Goal: Transaction & Acquisition: Obtain resource

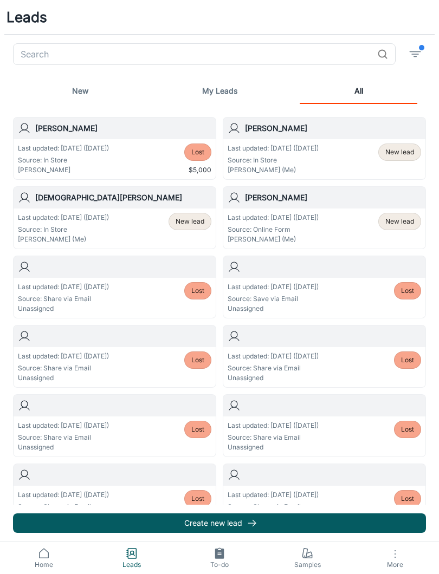
click at [421, 46] on span "filter" at bounding box center [421, 47] width 5 height 5
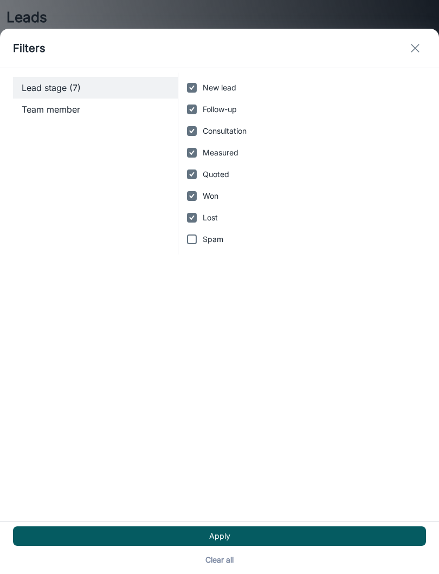
click at [193, 220] on input "Lost" at bounding box center [192, 218] width 22 height 22
checkbox input "false"
click at [232, 535] on button "Apply" at bounding box center [219, 537] width 413 height 20
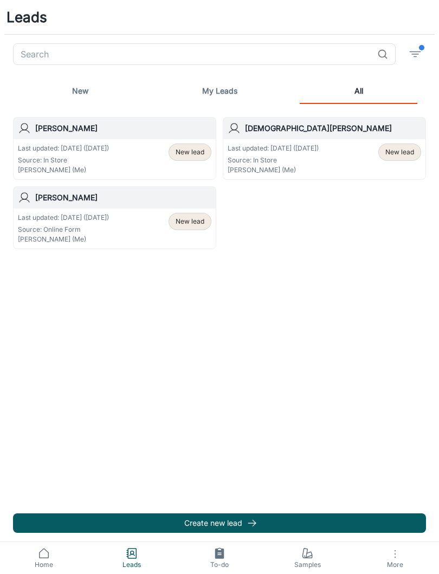
click at [307, 550] on icon at bounding box center [304, 553] width 5 height 10
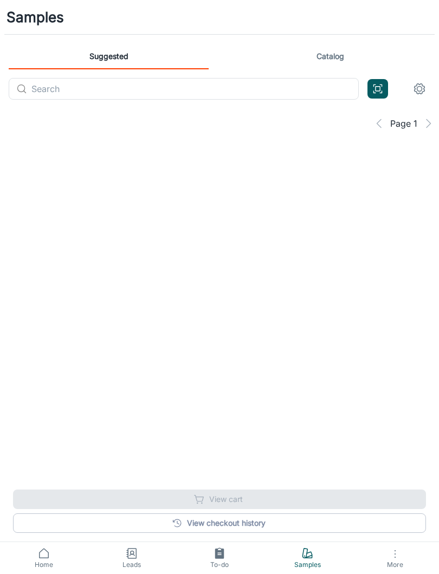
click at [1, 533] on footer "View checkout history View cart" at bounding box center [219, 511] width 439 height 61
click at [50, 546] on link "Home" at bounding box center [44, 558] width 88 height 32
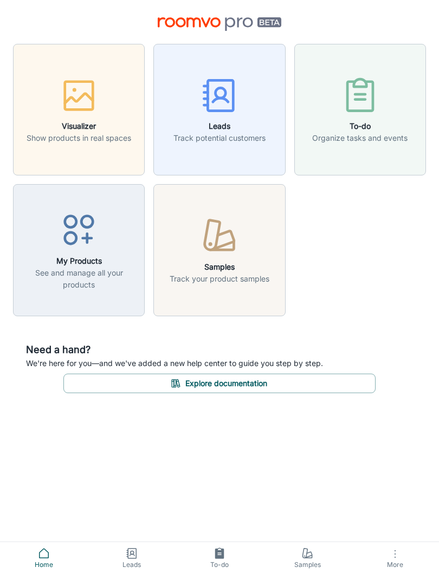
click at [400, 548] on icon "button" at bounding box center [394, 554] width 13 height 13
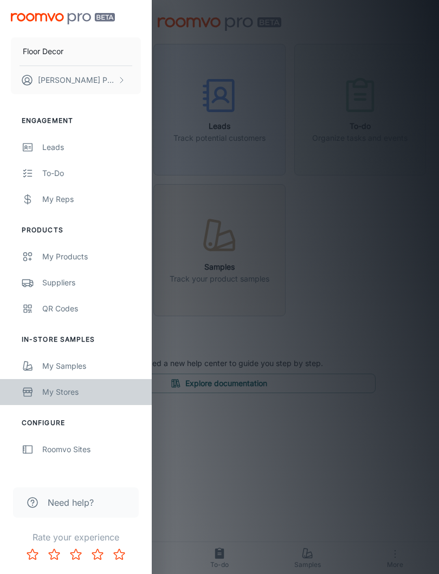
click at [67, 395] on div "My Stores" at bounding box center [91, 392] width 99 height 12
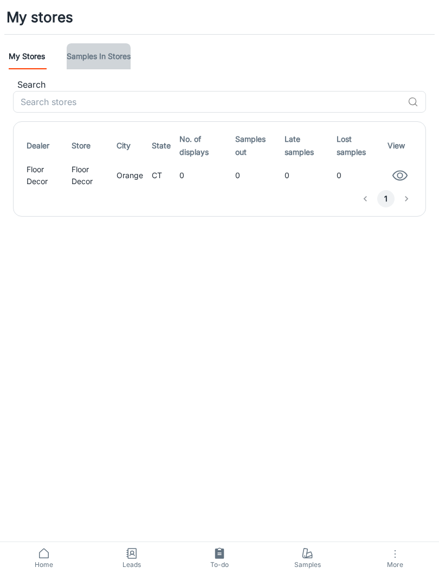
click at [117, 55] on link "Samples in stores" at bounding box center [99, 56] width 64 height 26
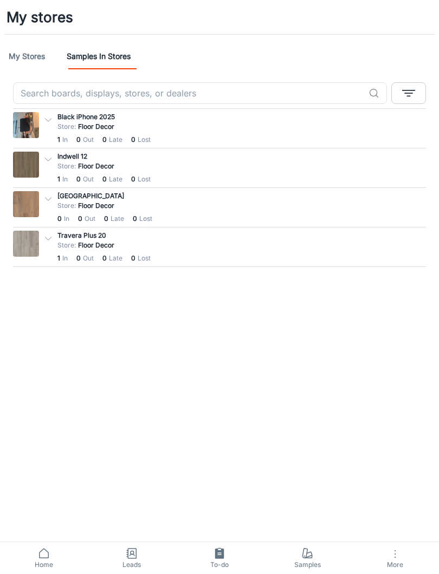
click at [39, 550] on icon at bounding box center [43, 553] width 13 height 13
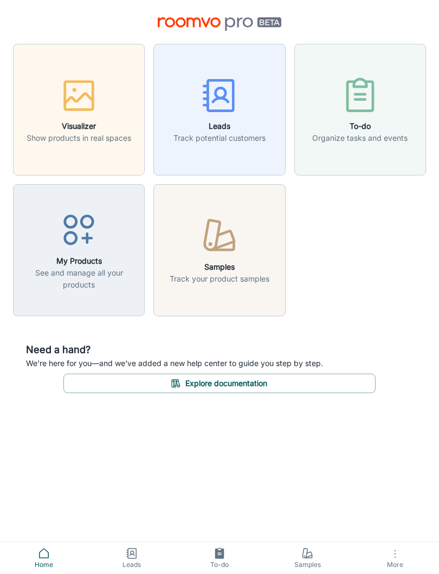
click at [299, 550] on link "Samples" at bounding box center [307, 558] width 88 height 32
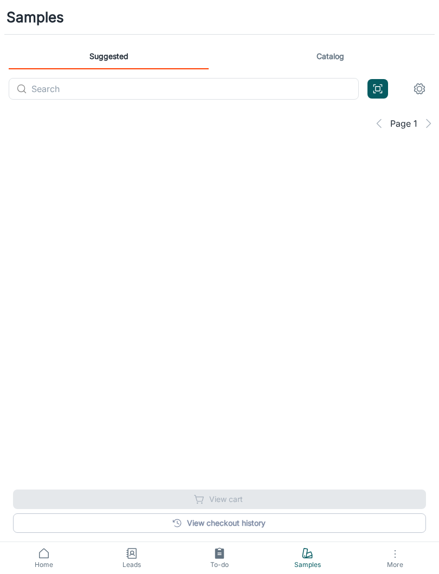
click at [326, 49] on link "Catalog" at bounding box center [330, 56] width 200 height 26
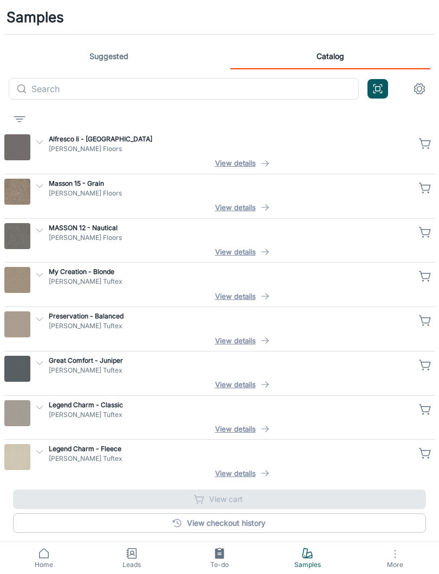
click at [130, 85] on input "text" at bounding box center [194, 89] width 327 height 22
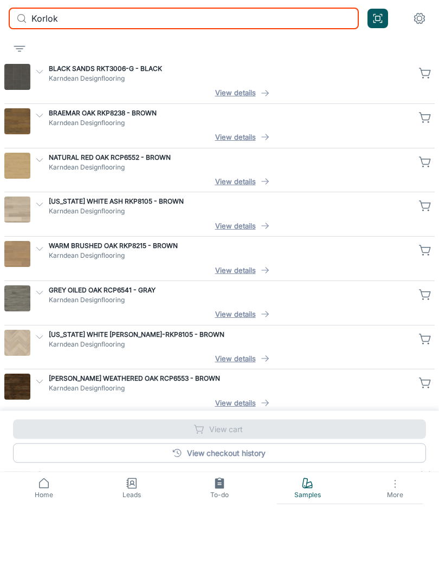
type input "Korlok"
click at [232, 379] on button "View details" at bounding box center [242, 385] width 386 height 12
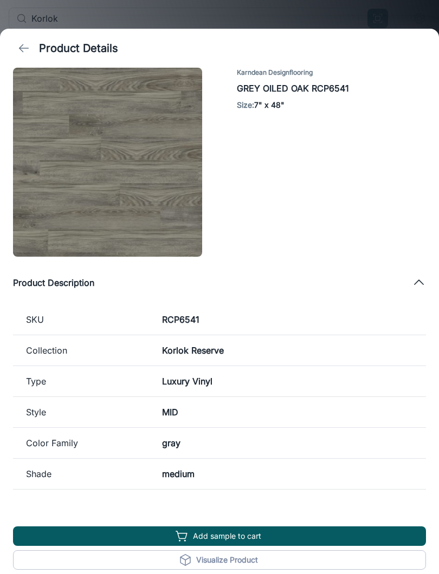
click at [217, 557] on button "Visualize Product" at bounding box center [219, 560] width 413 height 20
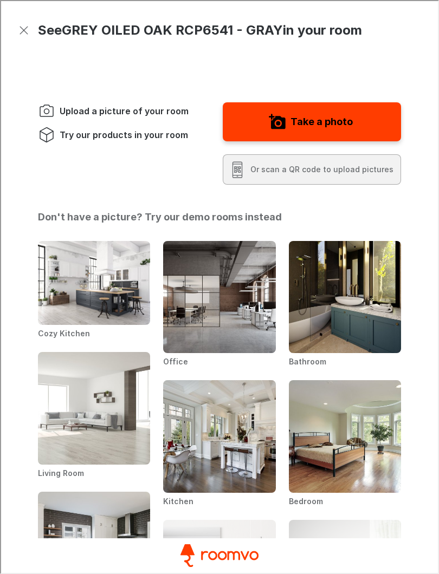
scroll to position [0, 0]
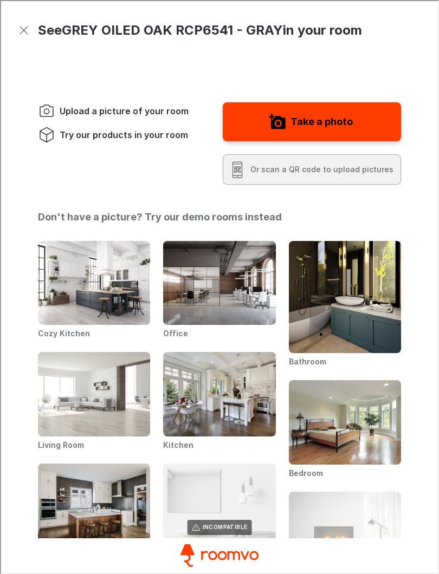
click at [121, 325] on img "Cozy Kitchen" at bounding box center [93, 282] width 113 height 85
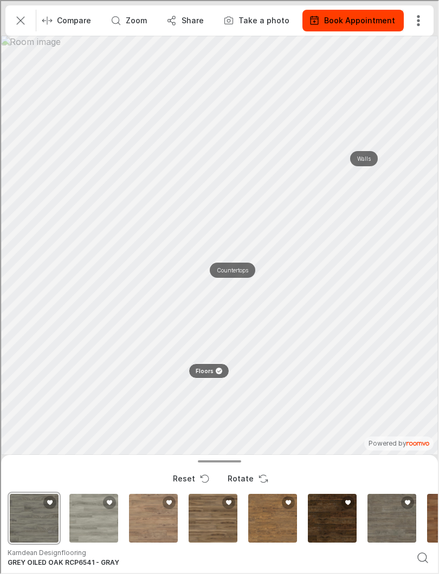
click at [92, 516] on div "GHOST ELM RCP6544" at bounding box center [92, 517] width 53 height 53
click at [180, 11] on button "Share" at bounding box center [185, 20] width 53 height 22
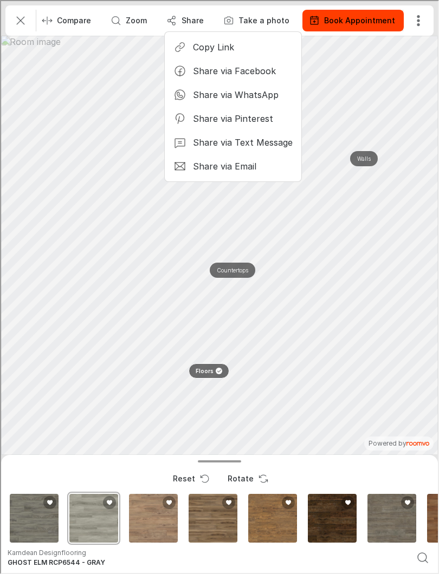
click at [226, 139] on p "Share via Text Message" at bounding box center [242, 141] width 100 height 12
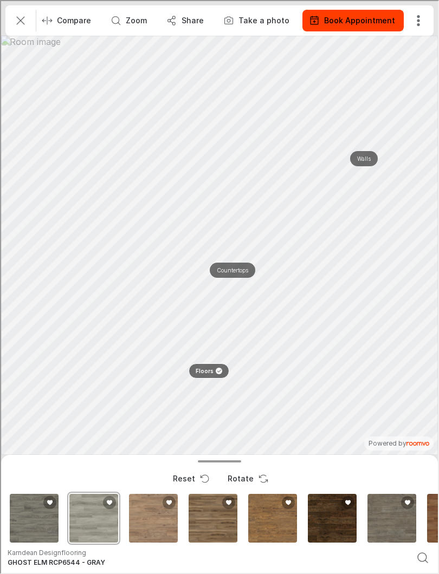
click at [19, 18] on line "Exit" at bounding box center [20, 20] width 8 height 8
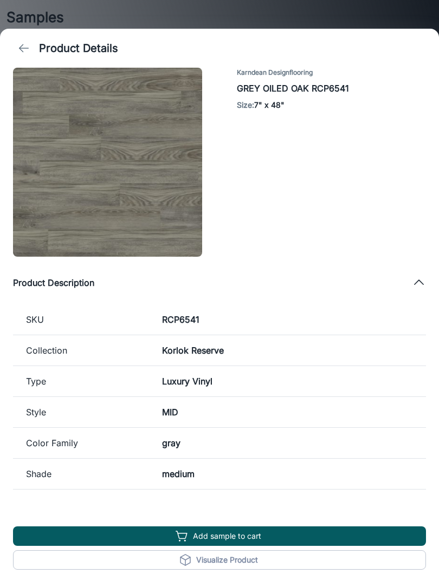
click at [18, 38] on button "Exit visualizer" at bounding box center [23, 30] width 20 height 20
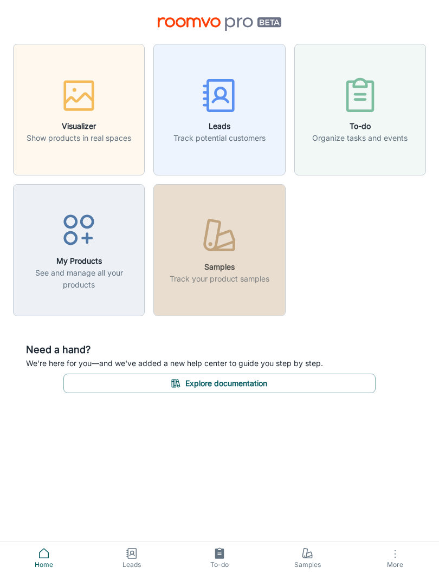
click at [196, 222] on div "button" at bounding box center [220, 238] width 100 height 45
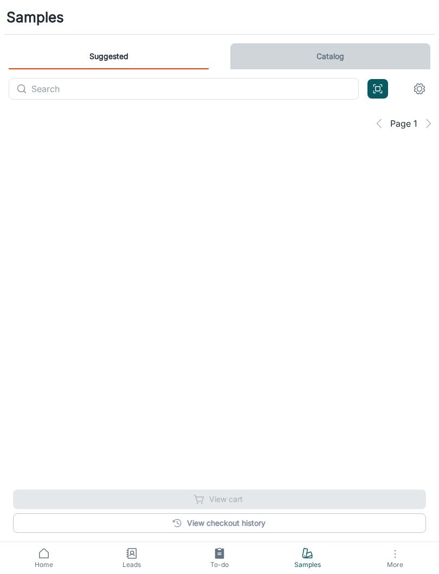
click at [329, 54] on link "Catalog" at bounding box center [330, 56] width 200 height 26
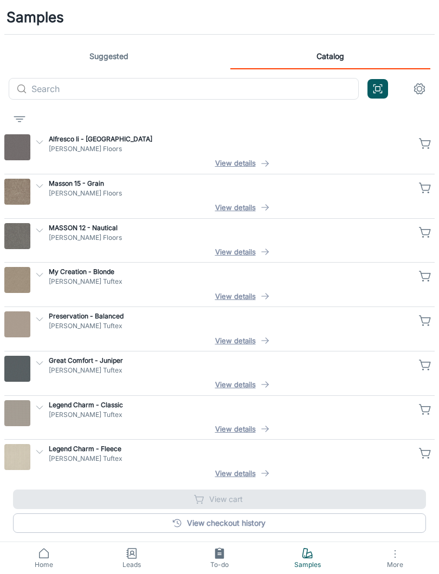
click at [100, 146] on p "[PERSON_NAME] Floors" at bounding box center [230, 149] width 363 height 10
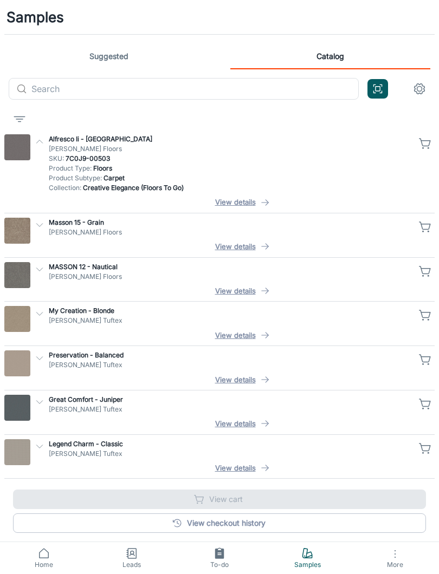
click at [242, 515] on link "View checkout history" at bounding box center [219, 524] width 413 height 20
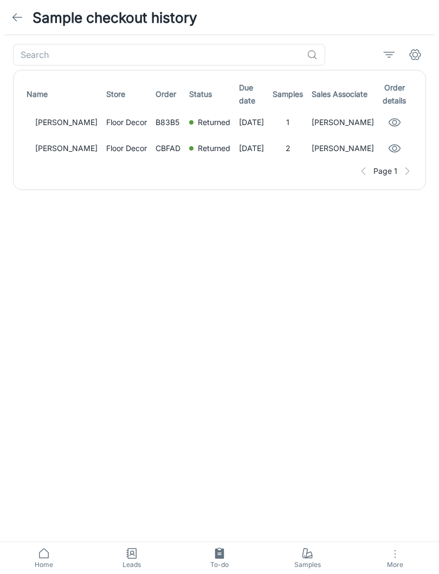
click at [20, 12] on icon at bounding box center [17, 17] width 13 height 13
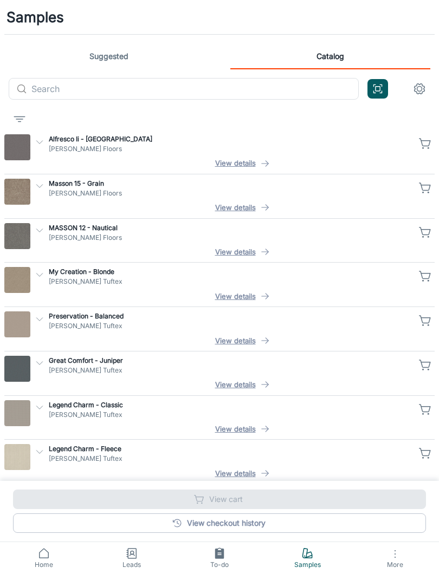
click at [131, 549] on rect at bounding box center [132, 554] width 8 height 10
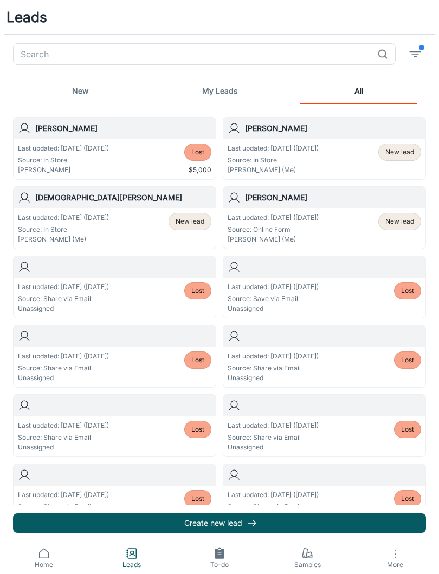
click at [400, 147] on span "New lead" at bounding box center [399, 152] width 29 height 10
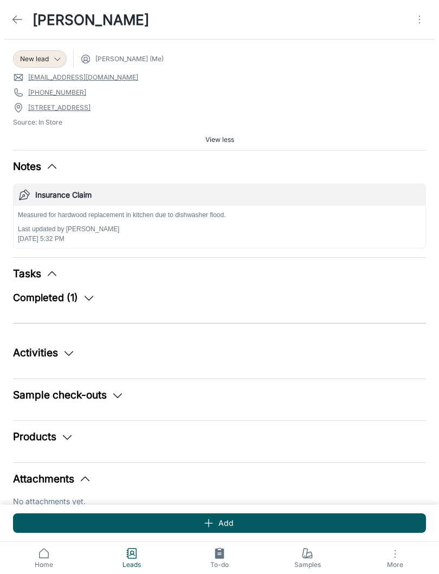
click at [125, 440] on div "Products" at bounding box center [219, 438] width 413 height 16
click at [70, 434] on icon "button" at bounding box center [67, 437] width 13 height 13
click at [210, 520] on icon "button" at bounding box center [208, 523] width 11 height 11
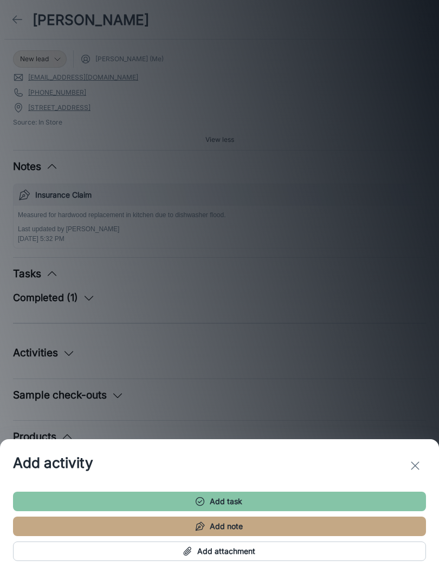
click at [205, 386] on div at bounding box center [219, 287] width 439 height 574
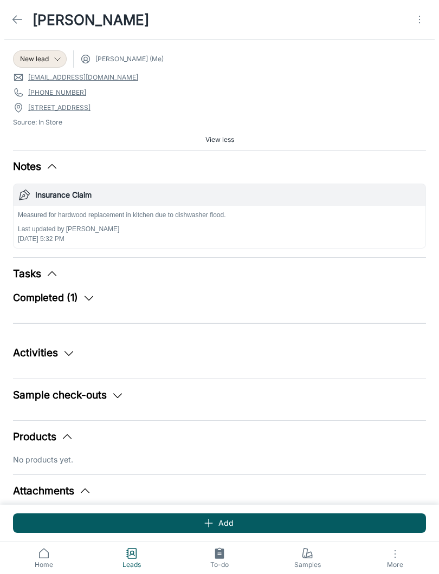
click at [66, 437] on icon "button" at bounding box center [67, 437] width 13 height 13
click at [73, 432] on icon "button" at bounding box center [67, 437] width 13 height 13
click at [224, 519] on button "Add" at bounding box center [219, 524] width 413 height 20
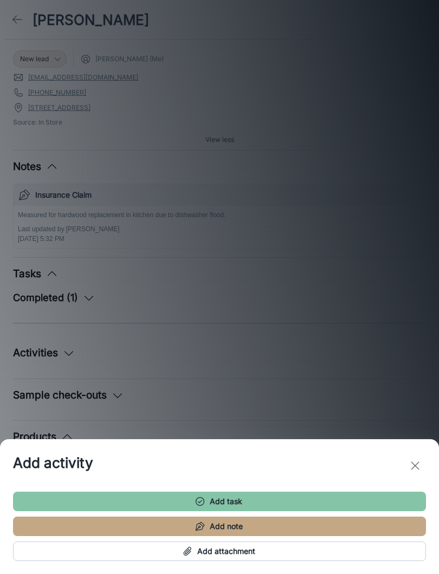
click at [415, 458] on button "exit" at bounding box center [415, 466] width 22 height 22
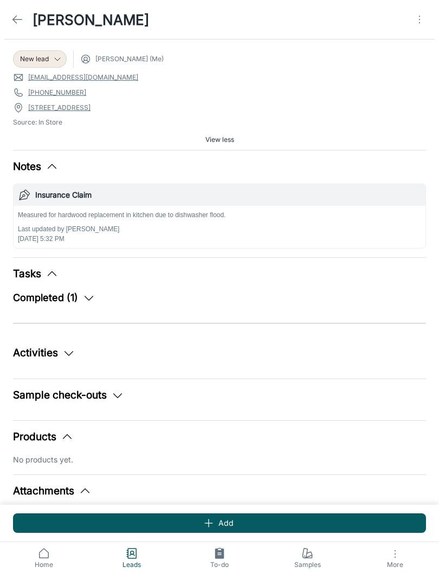
click at [348, 220] on div "Measured for hardwood replacement in kitchen due to dishwasher flood. Last upda…" at bounding box center [219, 227] width 403 height 34
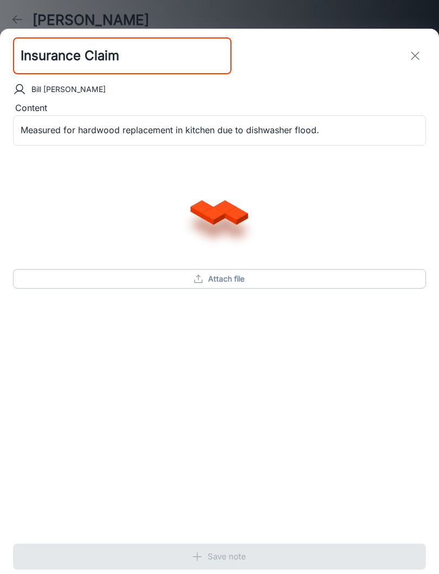
click at [348, 220] on div at bounding box center [219, 209] width 404 height 63
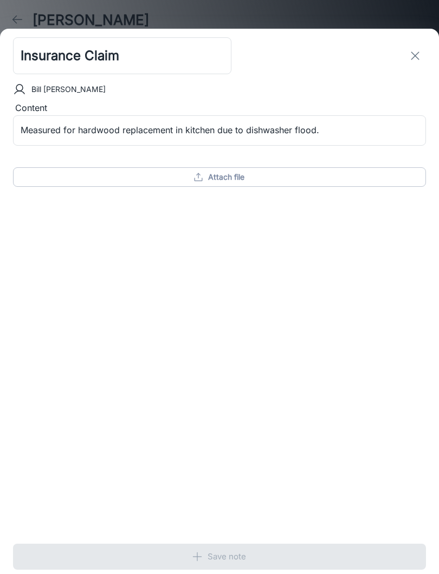
click at [424, 57] on button "exit" at bounding box center [415, 56] width 22 height 22
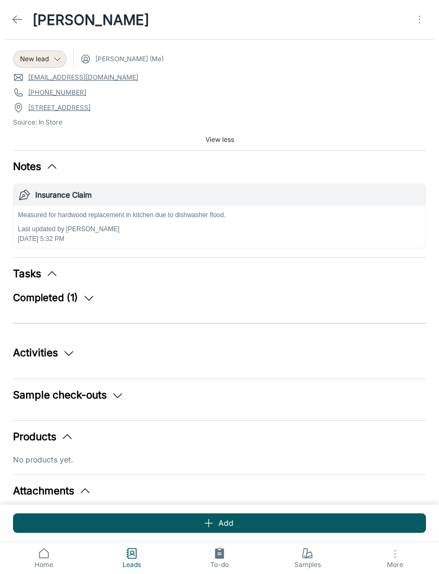
click at [21, 15] on icon at bounding box center [17, 19] width 13 height 13
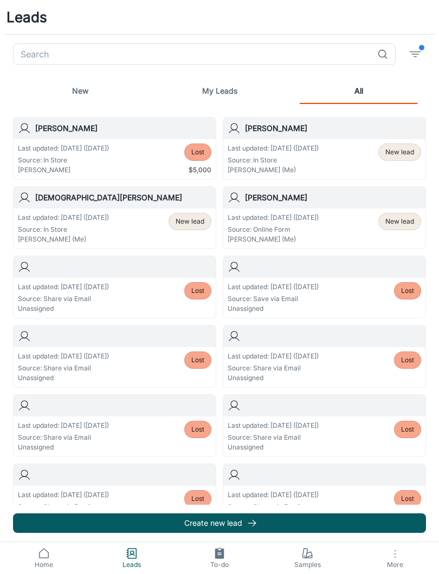
click at [217, 517] on button "Create new lead" at bounding box center [219, 524] width 413 height 20
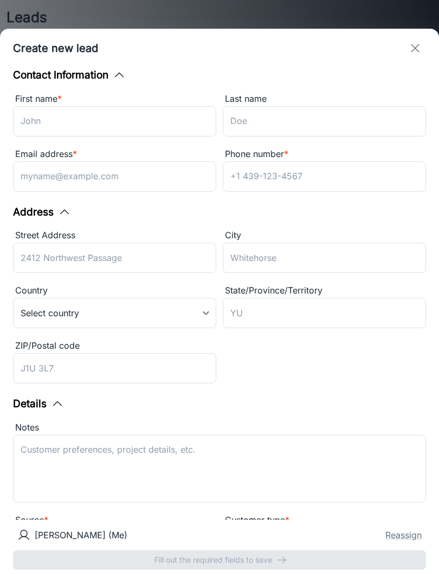
click at [101, 119] on input "First name *" at bounding box center [114, 121] width 203 height 30
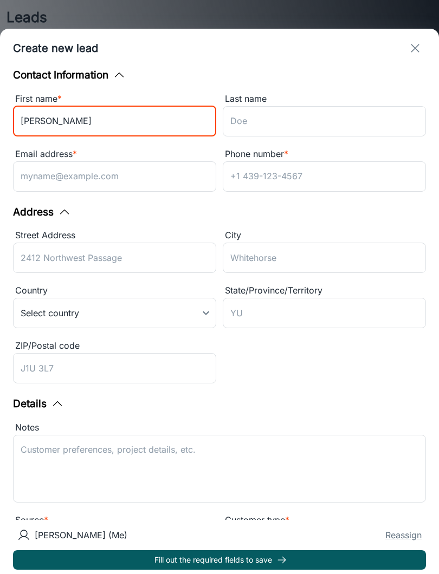
type input "[PERSON_NAME]"
click at [270, 116] on input "Last name" at bounding box center [324, 121] width 203 height 30
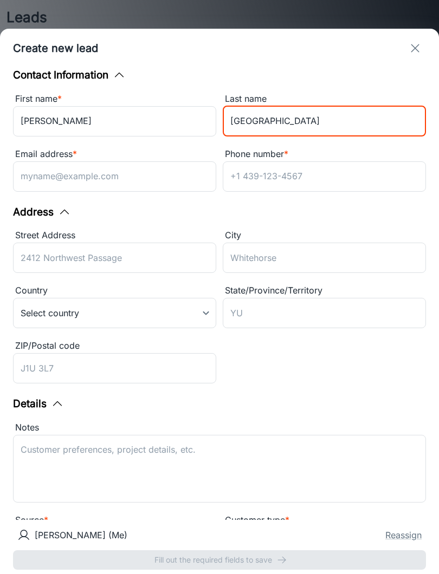
type input "[GEOGRAPHIC_DATA]"
click at [99, 176] on input "Email address *" at bounding box center [114, 176] width 203 height 30
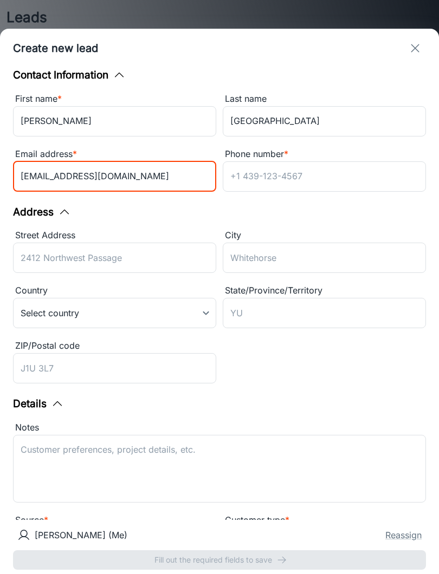
type input "[EMAIL_ADDRESS][DOMAIN_NAME]"
click at [272, 173] on input "Phone number *" at bounding box center [324, 176] width 203 height 30
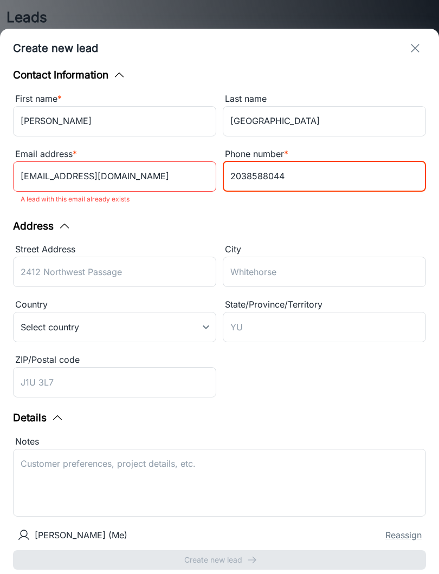
type input "2038588044"
click at [417, 43] on icon "exit" at bounding box center [414, 48] width 13 height 13
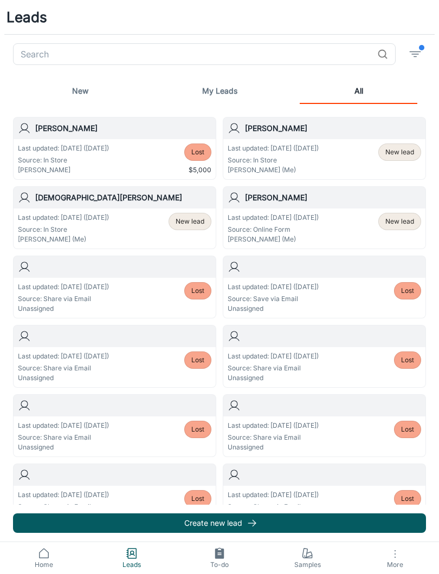
click at [303, 48] on input "text" at bounding box center [193, 54] width 360 height 22
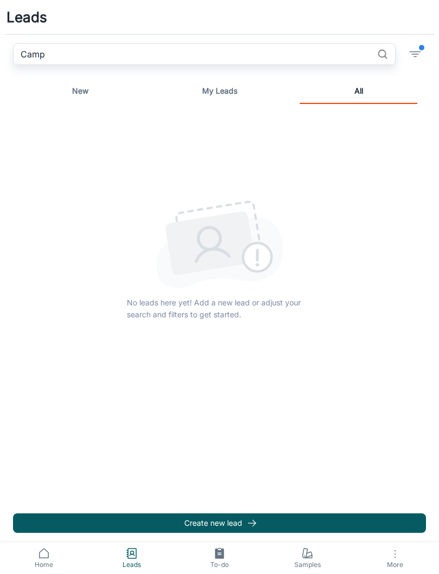
type input "Camp"
click at [227, 86] on link "My Leads" at bounding box center [220, 91] width 118 height 26
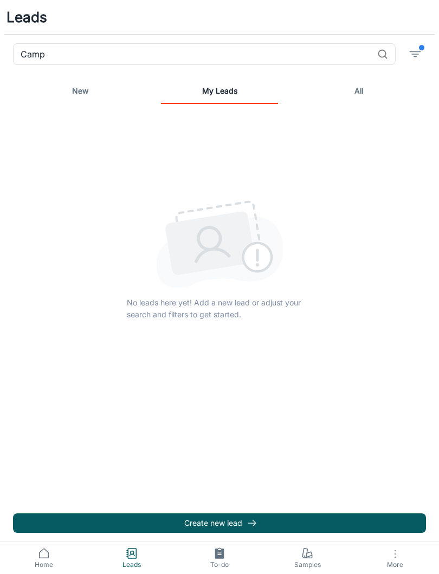
click at [79, 86] on link "New" at bounding box center [81, 91] width 118 height 26
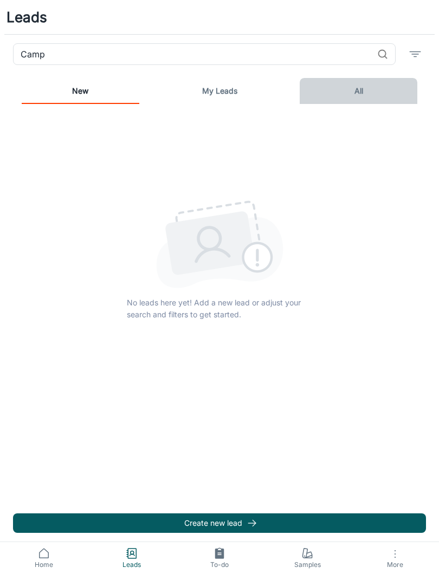
click at [362, 85] on link "All" at bounding box center [359, 91] width 118 height 26
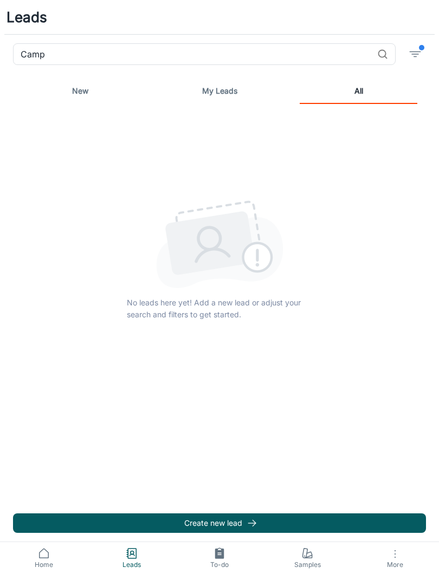
click at [135, 556] on icon at bounding box center [131, 553] width 13 height 13
click at [223, 100] on link "My Leads" at bounding box center [220, 91] width 118 height 26
click at [128, 554] on rect at bounding box center [132, 554] width 8 height 10
click at [79, 94] on link "New" at bounding box center [81, 91] width 118 height 26
click at [48, 564] on span "Home" at bounding box center [44, 565] width 75 height 10
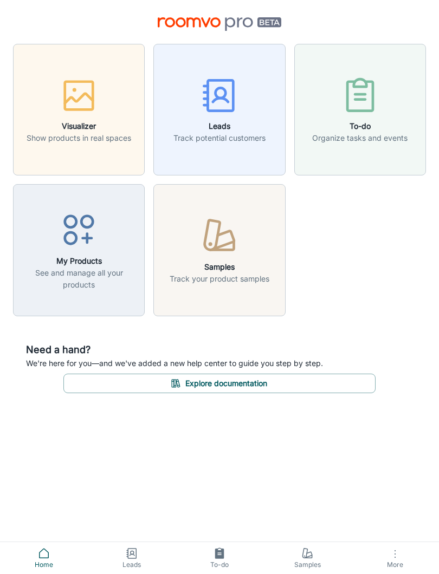
click at [215, 103] on icon "button" at bounding box center [219, 95] width 41 height 41
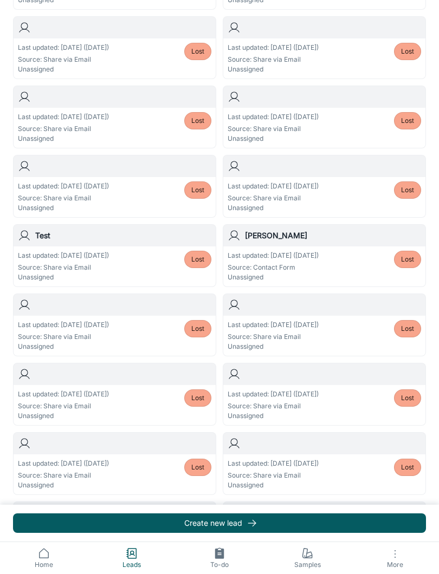
scroll to position [517, 0]
click at [319, 269] on p "Source: Contact Form" at bounding box center [273, 267] width 91 height 10
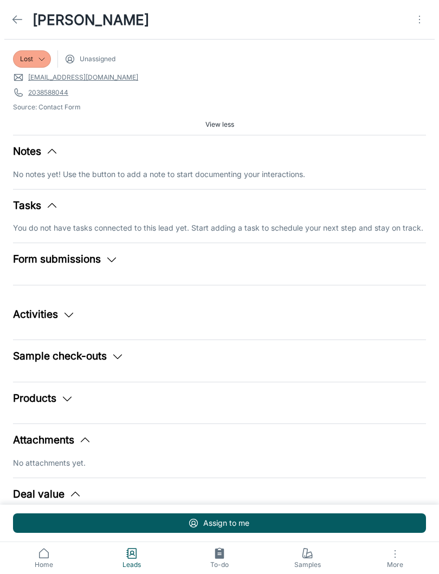
click at [124, 354] on icon "button" at bounding box center [117, 356] width 13 height 13
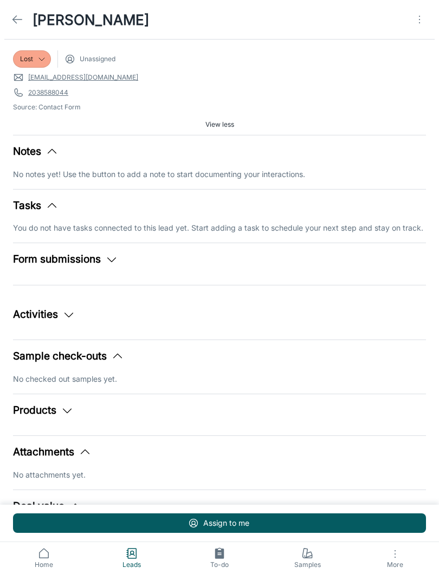
click at [121, 355] on icon "button" at bounding box center [117, 356] width 13 height 13
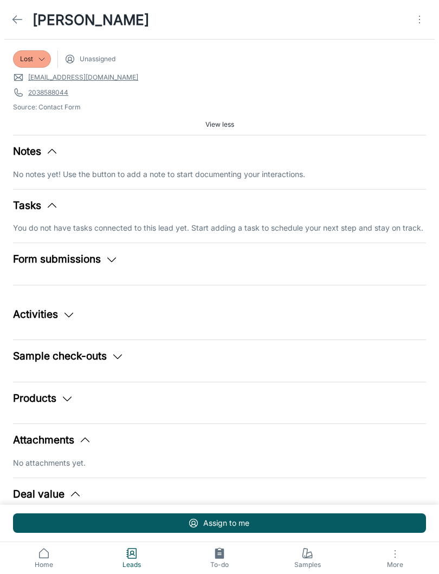
click at [309, 556] on icon at bounding box center [308, 555] width 7 height 6
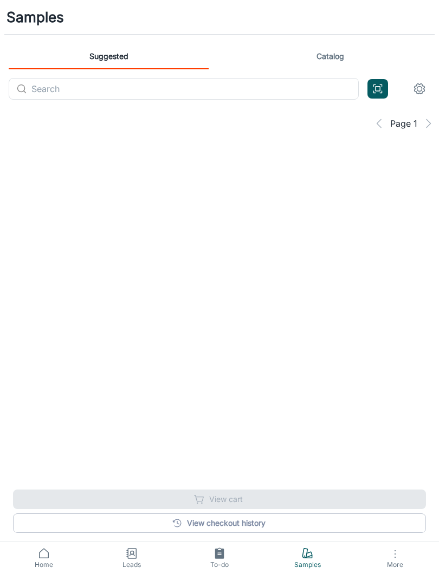
click at [309, 550] on icon at bounding box center [307, 553] width 13 height 13
click at [334, 61] on link "Catalog" at bounding box center [330, 56] width 200 height 26
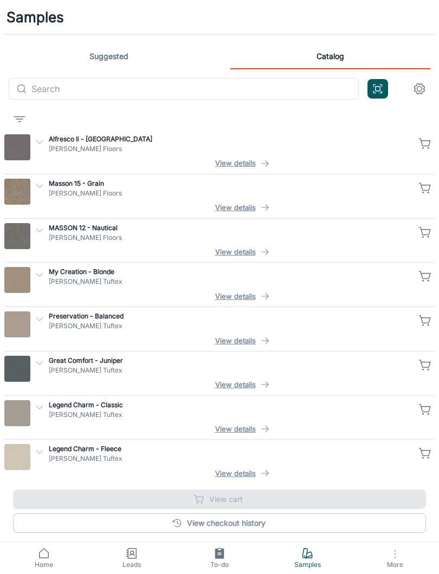
click at [71, 150] on p "[PERSON_NAME] Floors" at bounding box center [230, 149] width 363 height 10
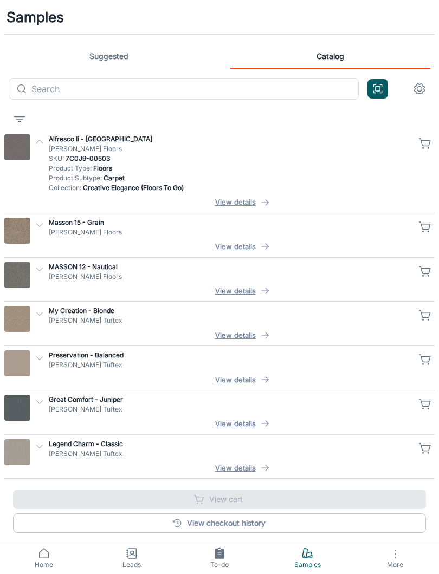
click at [433, 143] on button "button" at bounding box center [425, 143] width 18 height 18
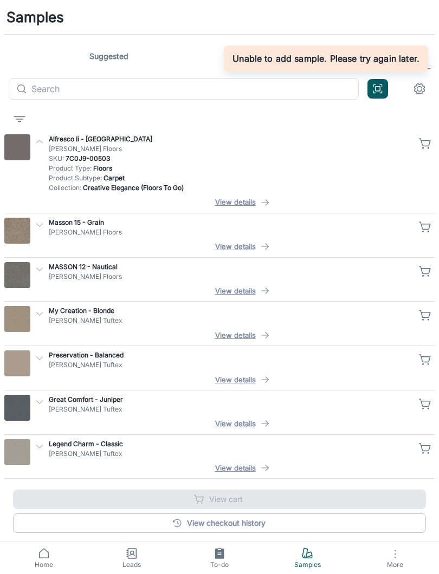
click at [340, 148] on p "[PERSON_NAME] Floors" at bounding box center [230, 149] width 363 height 10
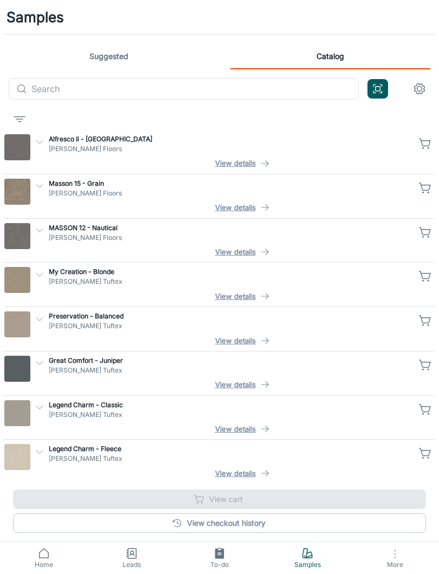
click at [333, 197] on p "[PERSON_NAME] Floors" at bounding box center [230, 194] width 363 height 10
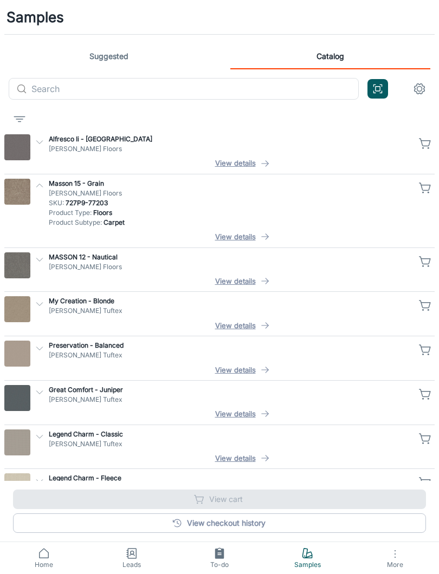
click at [49, 555] on icon at bounding box center [44, 553] width 9 height 9
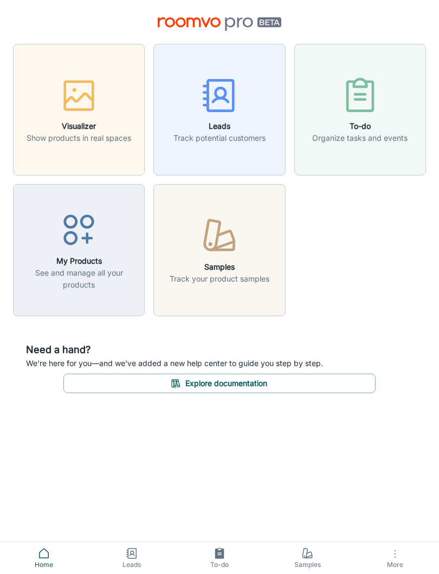
click at [394, 556] on icon "button" at bounding box center [394, 554] width 13 height 13
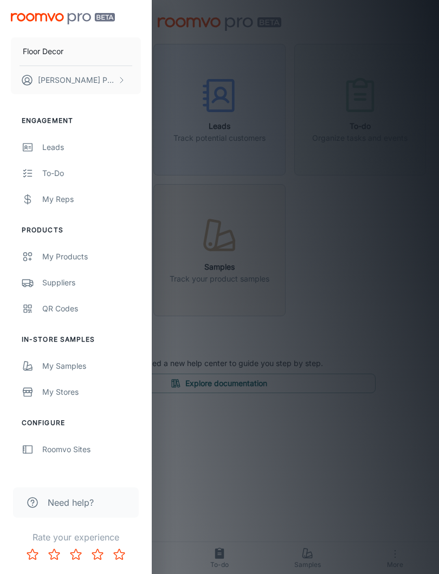
click at [94, 75] on p "[PERSON_NAME]" at bounding box center [76, 80] width 77 height 12
click at [106, 82] on div at bounding box center [219, 287] width 439 height 574
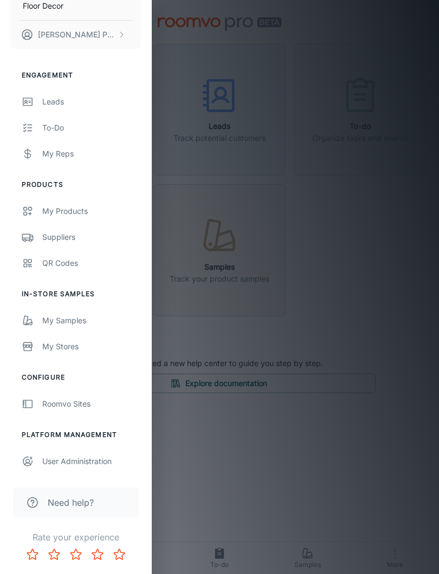
scroll to position [46, 0]
click at [79, 462] on div "User Administration" at bounding box center [91, 462] width 99 height 12
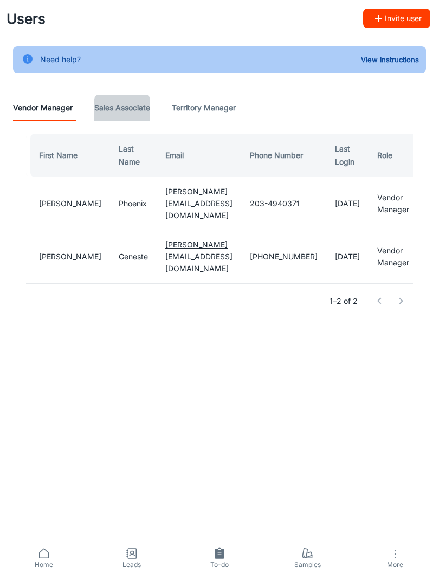
click at [136, 103] on Associate "Sales Associate" at bounding box center [122, 108] width 56 height 26
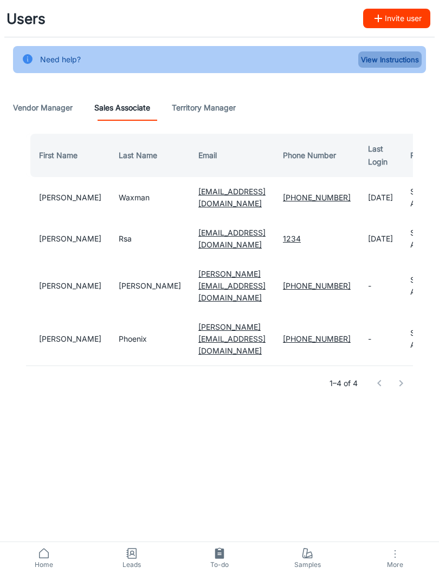
click at [388, 57] on button "View Instructions" at bounding box center [389, 59] width 63 height 16
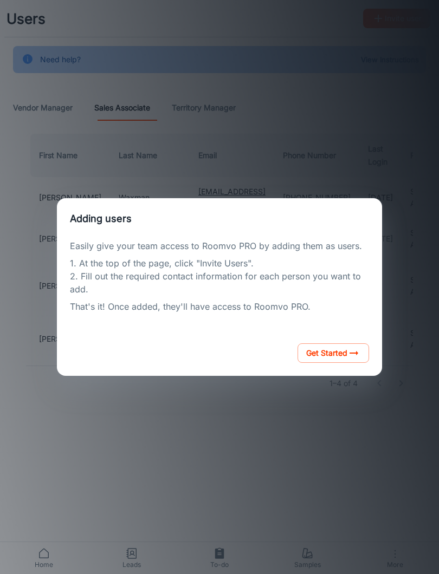
click at [340, 348] on button "Get Started" at bounding box center [333, 353] width 72 height 20
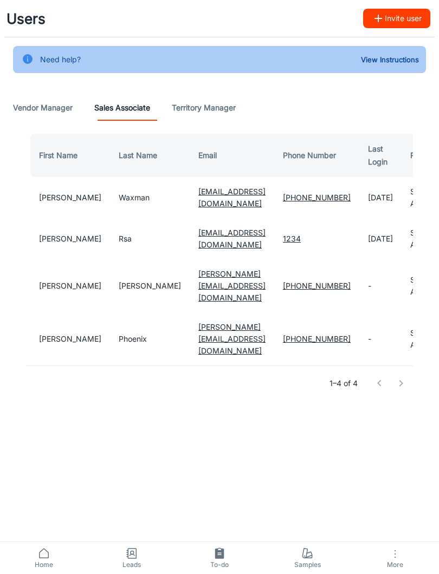
click at [49, 238] on td "[PERSON_NAME]" at bounding box center [68, 238] width 84 height 41
click at [51, 233] on td "[PERSON_NAME]" at bounding box center [68, 238] width 84 height 41
click at [394, 62] on button "View Instructions" at bounding box center [389, 59] width 63 height 16
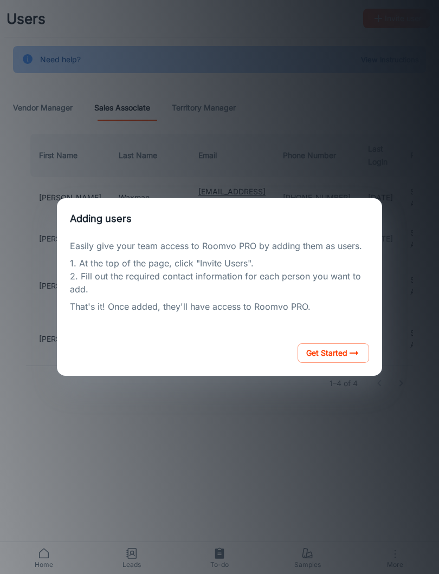
click at [337, 361] on button "Get Started" at bounding box center [333, 353] width 72 height 20
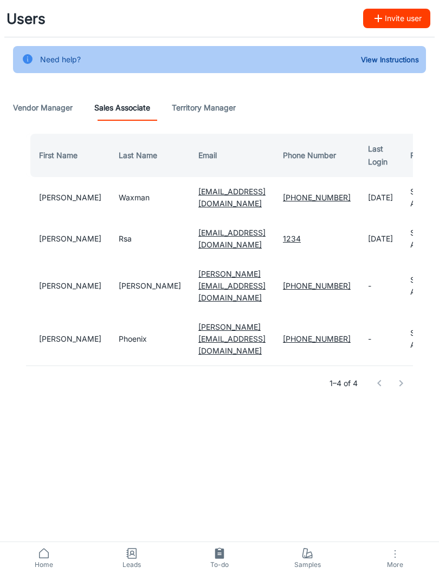
click at [218, 547] on icon at bounding box center [219, 553] width 13 height 13
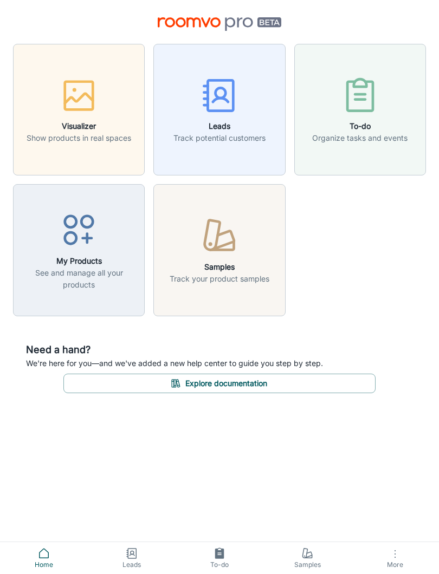
click at [216, 100] on icon "button" at bounding box center [220, 100] width 15 height 4
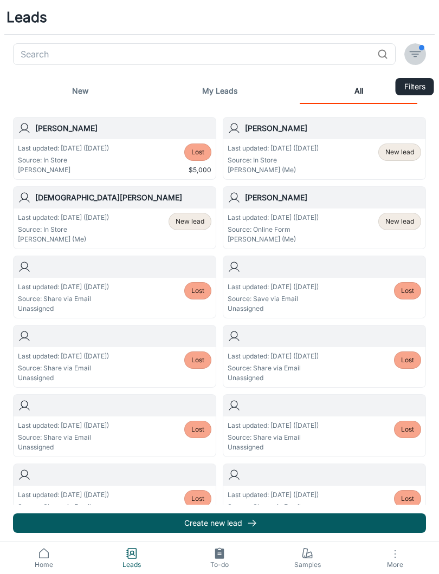
click at [412, 49] on icon "filter" at bounding box center [414, 54] width 13 height 13
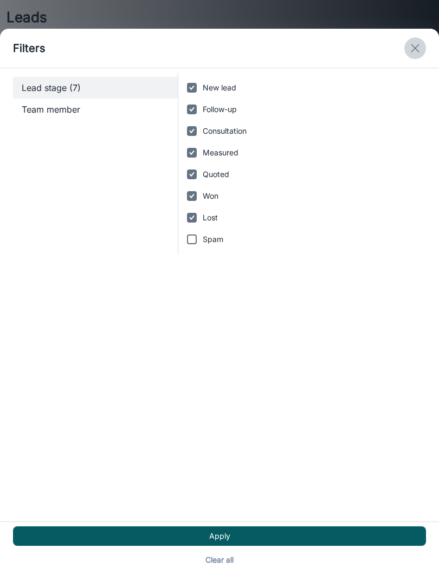
click at [411, 43] on icon "exit" at bounding box center [414, 48] width 13 height 13
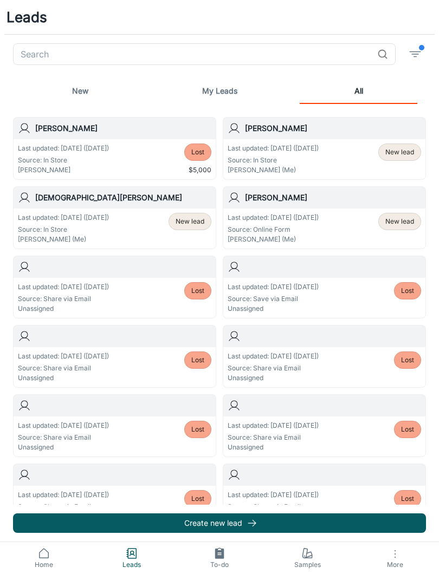
click at [139, 222] on div "Last updated: Oct 9 (5 days ago) Source: In Store Michael Phoenix (Me) New lead" at bounding box center [114, 228] width 193 height 31
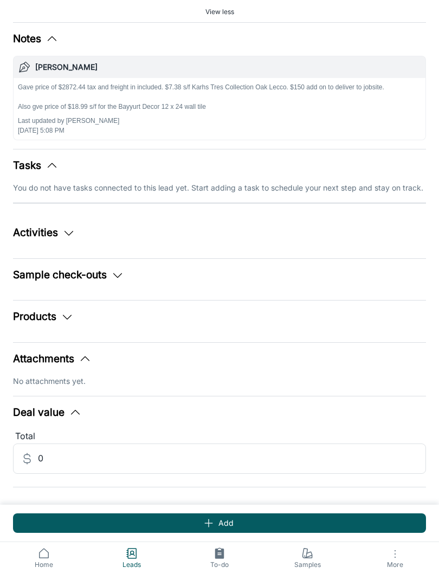
scroll to position [130, 0]
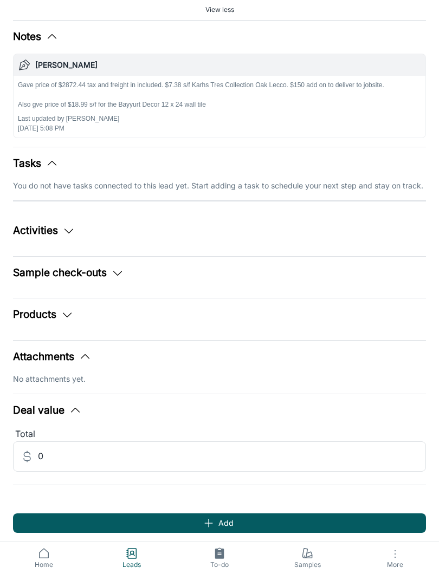
click at [133, 552] on icon at bounding box center [131, 553] width 13 height 13
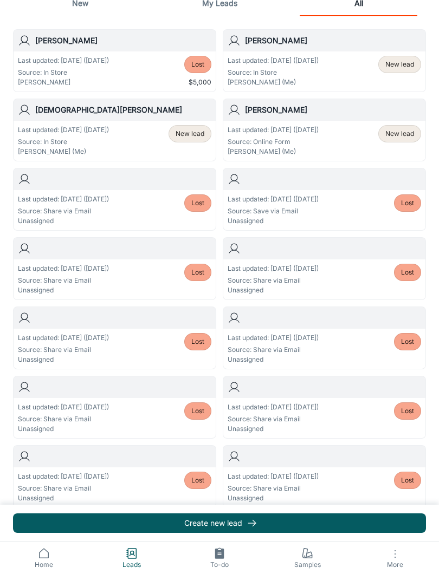
scroll to position [90, 0]
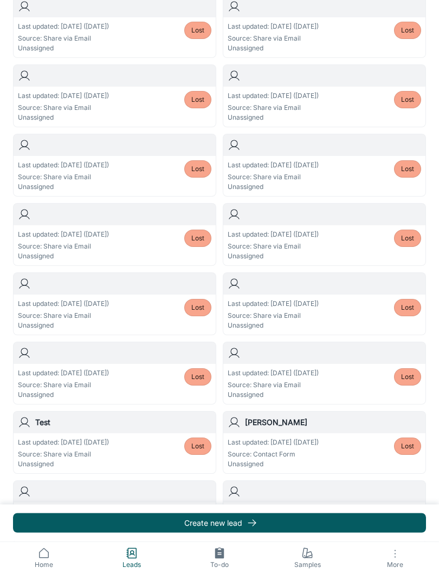
click at [301, 421] on h6 "[PERSON_NAME]" at bounding box center [333, 423] width 176 height 12
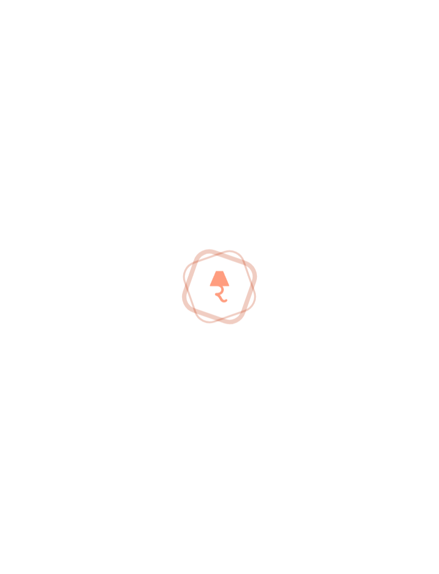
scroll to position [330, 0]
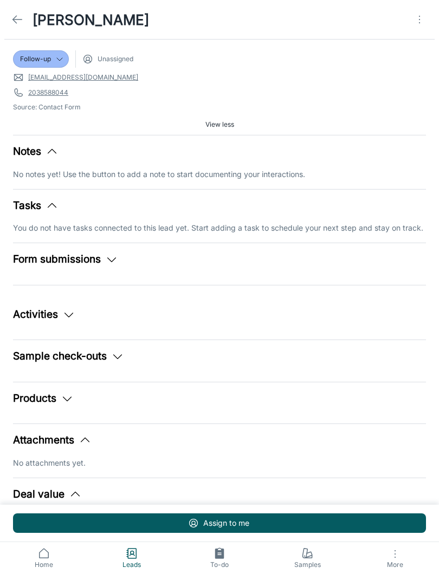
click at [306, 549] on icon at bounding box center [307, 553] width 13 height 13
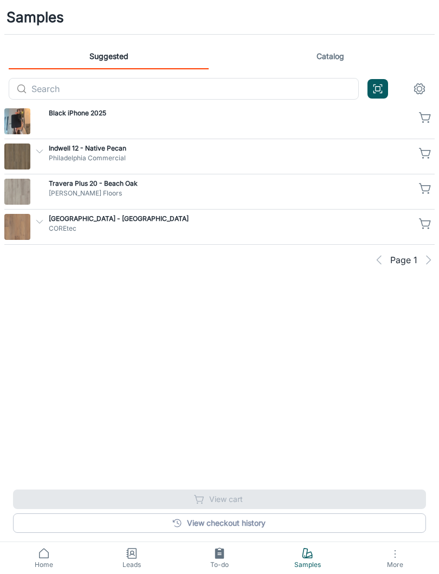
click at [336, 53] on link "Catalog" at bounding box center [330, 56] width 200 height 26
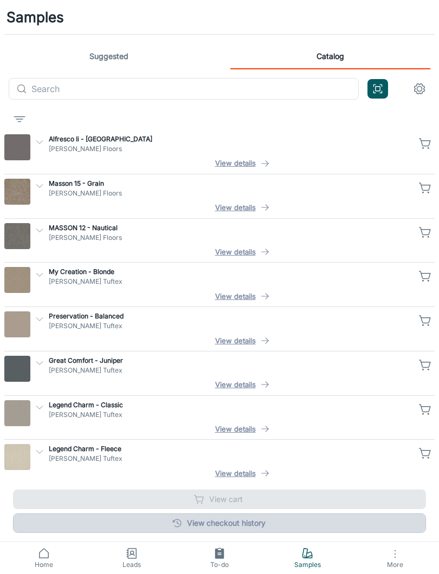
click at [227, 520] on link "View checkout history" at bounding box center [219, 524] width 413 height 20
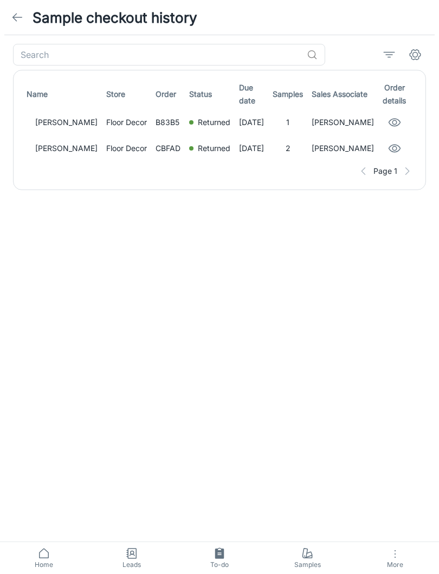
click at [22, 24] on link at bounding box center [18, 18] width 22 height 22
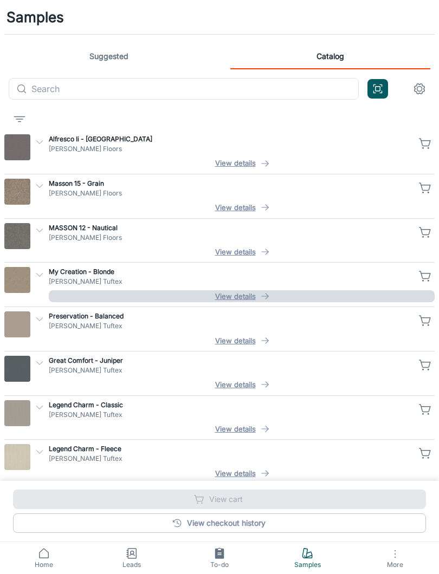
click at [239, 291] on button "View details" at bounding box center [242, 296] width 386 height 12
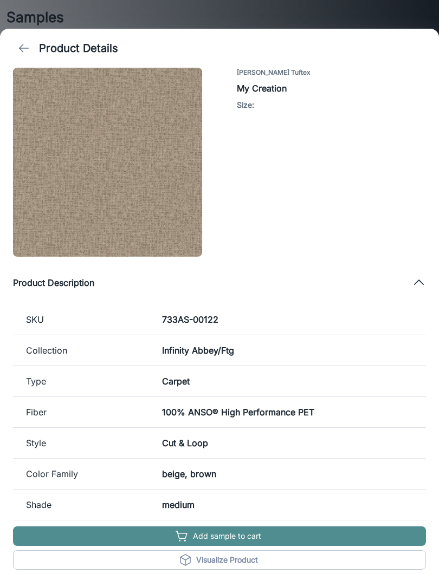
click at [232, 535] on button "Add sample to cart" at bounding box center [219, 537] width 413 height 20
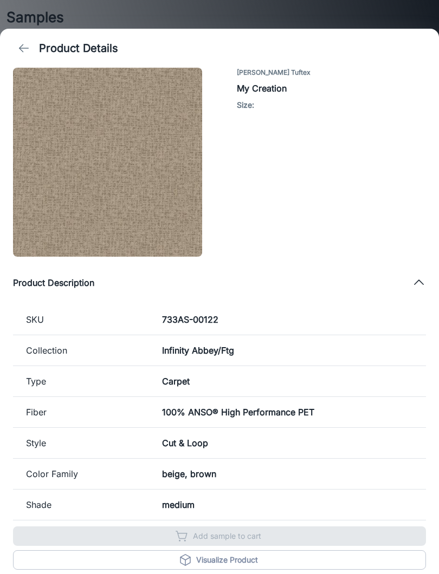
click at [28, 40] on button "back" at bounding box center [24, 48] width 22 height 22
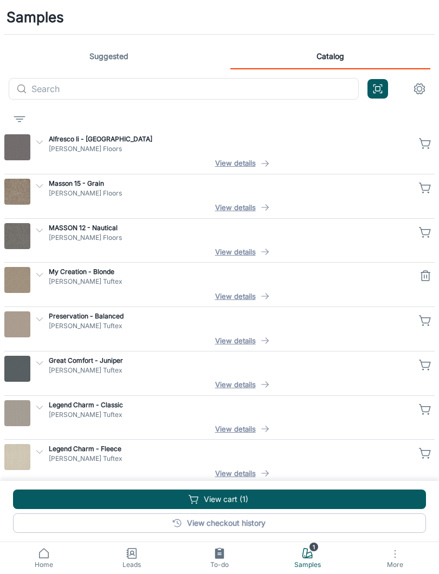
click at [316, 554] on link "1 Samples" at bounding box center [307, 558] width 88 height 32
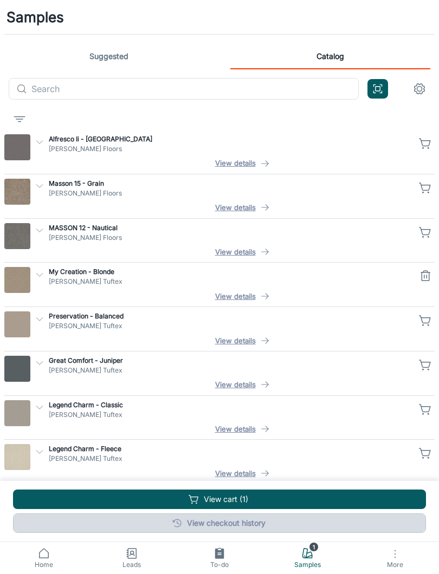
click at [236, 516] on link "View checkout history" at bounding box center [219, 524] width 413 height 20
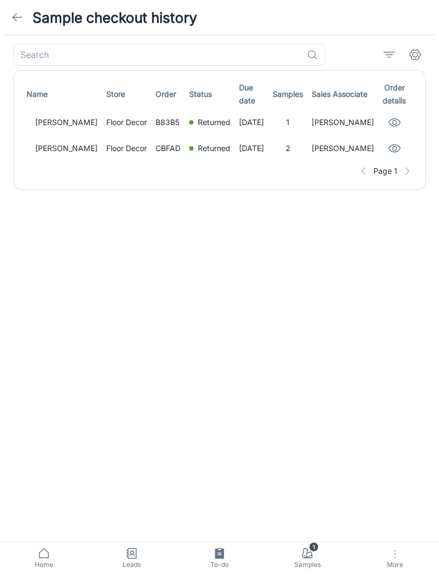
click at [263, 57] on input "text" at bounding box center [157, 55] width 289 height 22
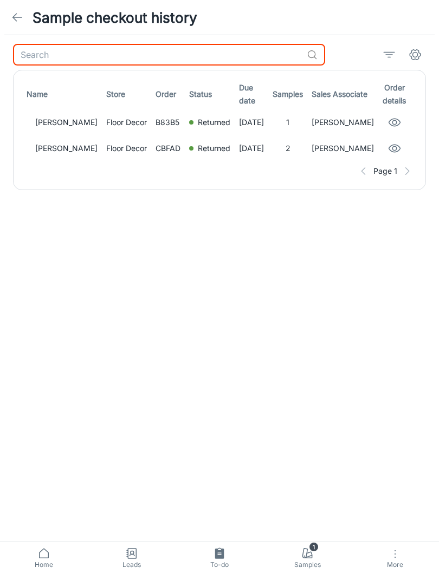
type input "C"
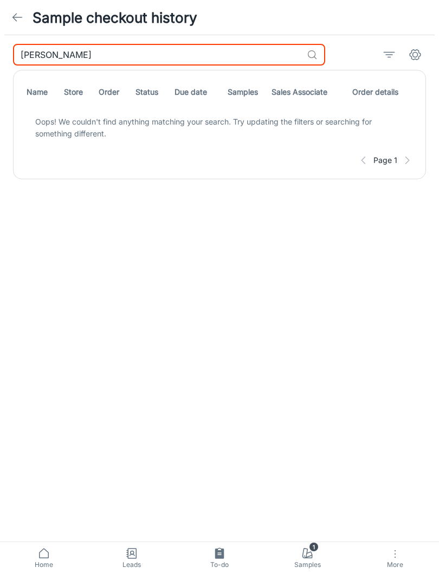
type input "[PERSON_NAME]"
click at [22, 14] on icon at bounding box center [17, 17] width 13 height 13
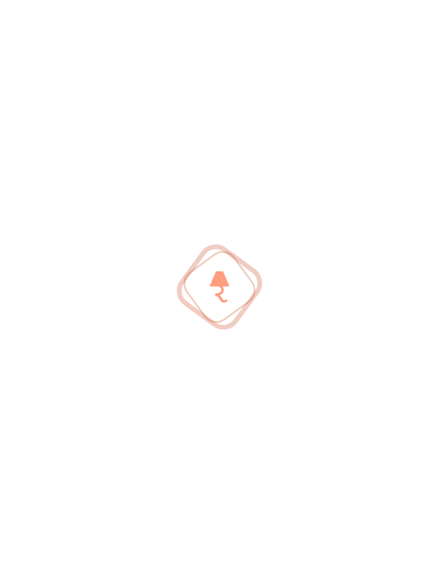
click at [26, 11] on div at bounding box center [219, 287] width 439 height 574
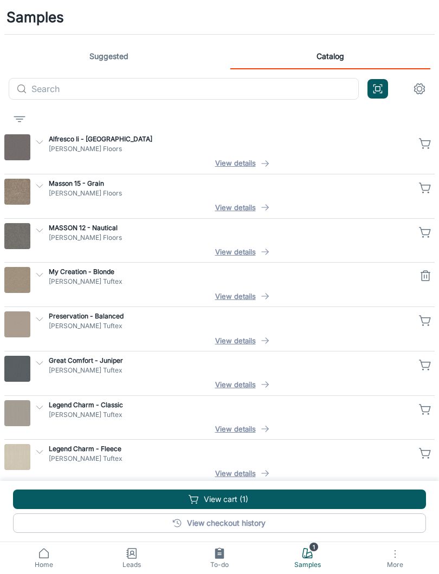
click at [395, 556] on icon "button" at bounding box center [394, 554] width 13 height 13
